Goal: Find specific page/section: Find specific page/section

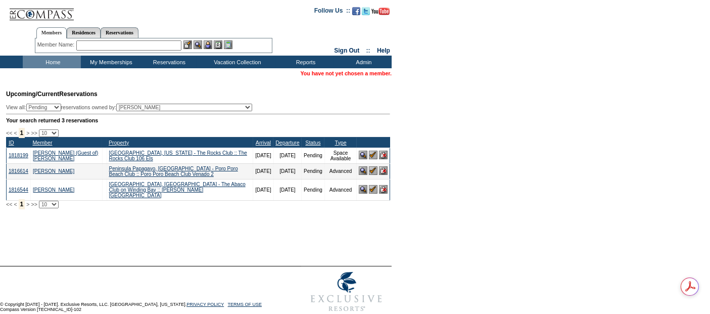
click at [506, 110] on form "Follow Us ::" at bounding box center [355, 158] width 710 height 317
click at [118, 43] on input "text" at bounding box center [128, 45] width 105 height 10
drag, startPoint x: 118, startPoint y: 43, endPoint x: 115, endPoint y: 24, distance: 20.0
click at [115, 24] on div "Members Residences Reservations Member Name: sh Destination or Residence:" at bounding box center [154, 38] width 238 height 32
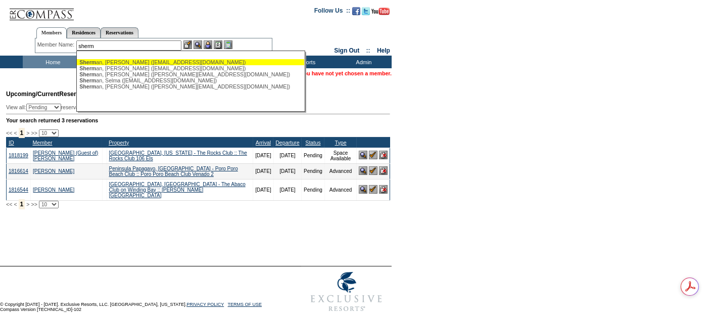
type input "[PERSON_NAME] ([EMAIL_ADDRESS][DOMAIN_NAME])"
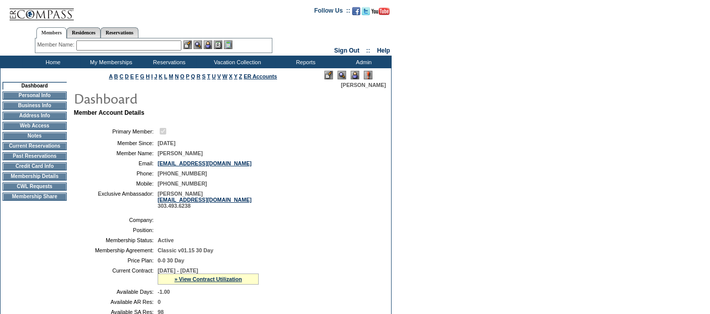
click at [55, 60] on td "Home" at bounding box center [52, 62] width 58 height 13
